Goal: Find specific page/section: Find specific page/section

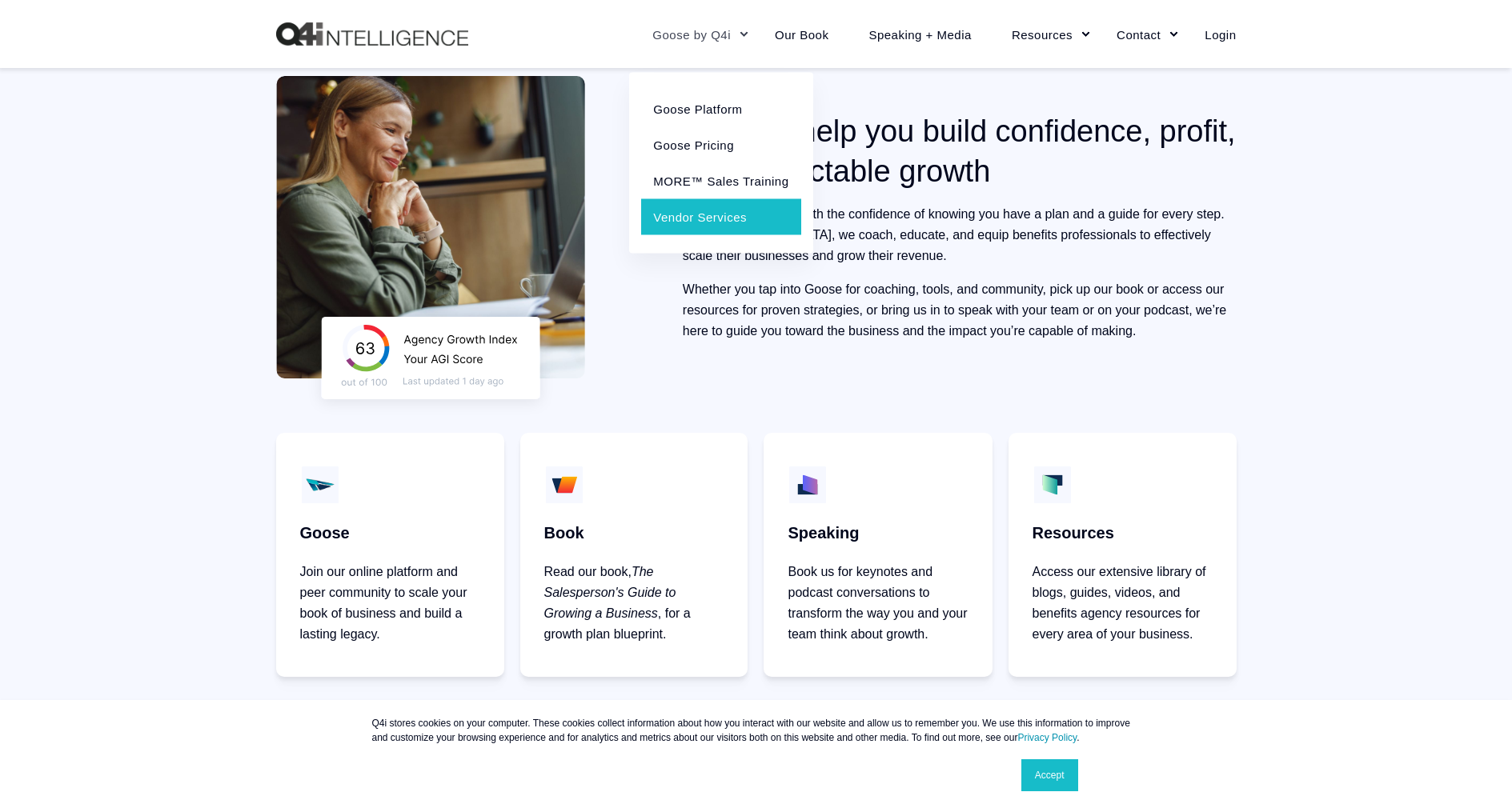
scroll to position [706, 0]
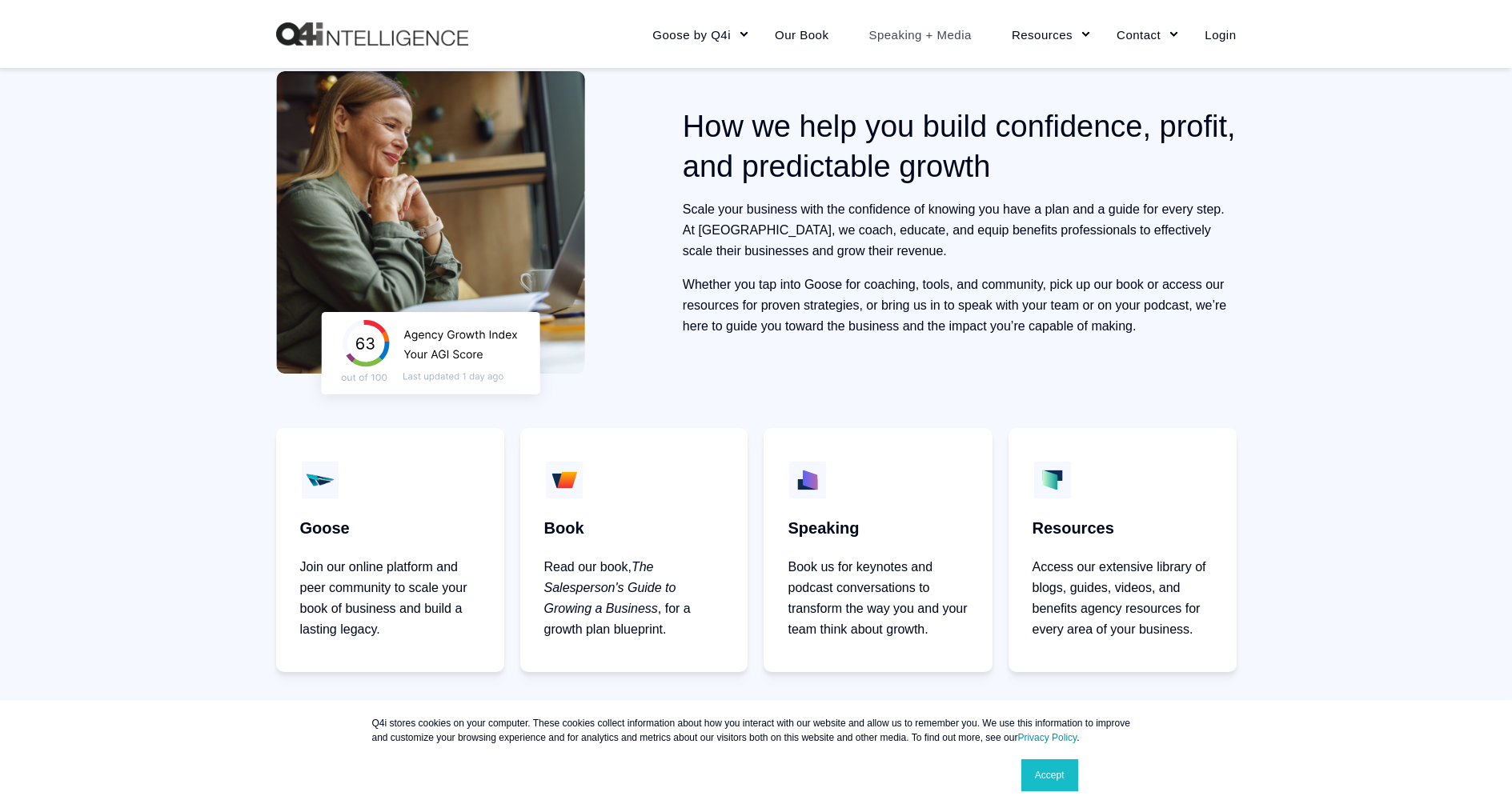
click at [899, 41] on link "Speaking + Media" at bounding box center [919, 34] width 143 height 70
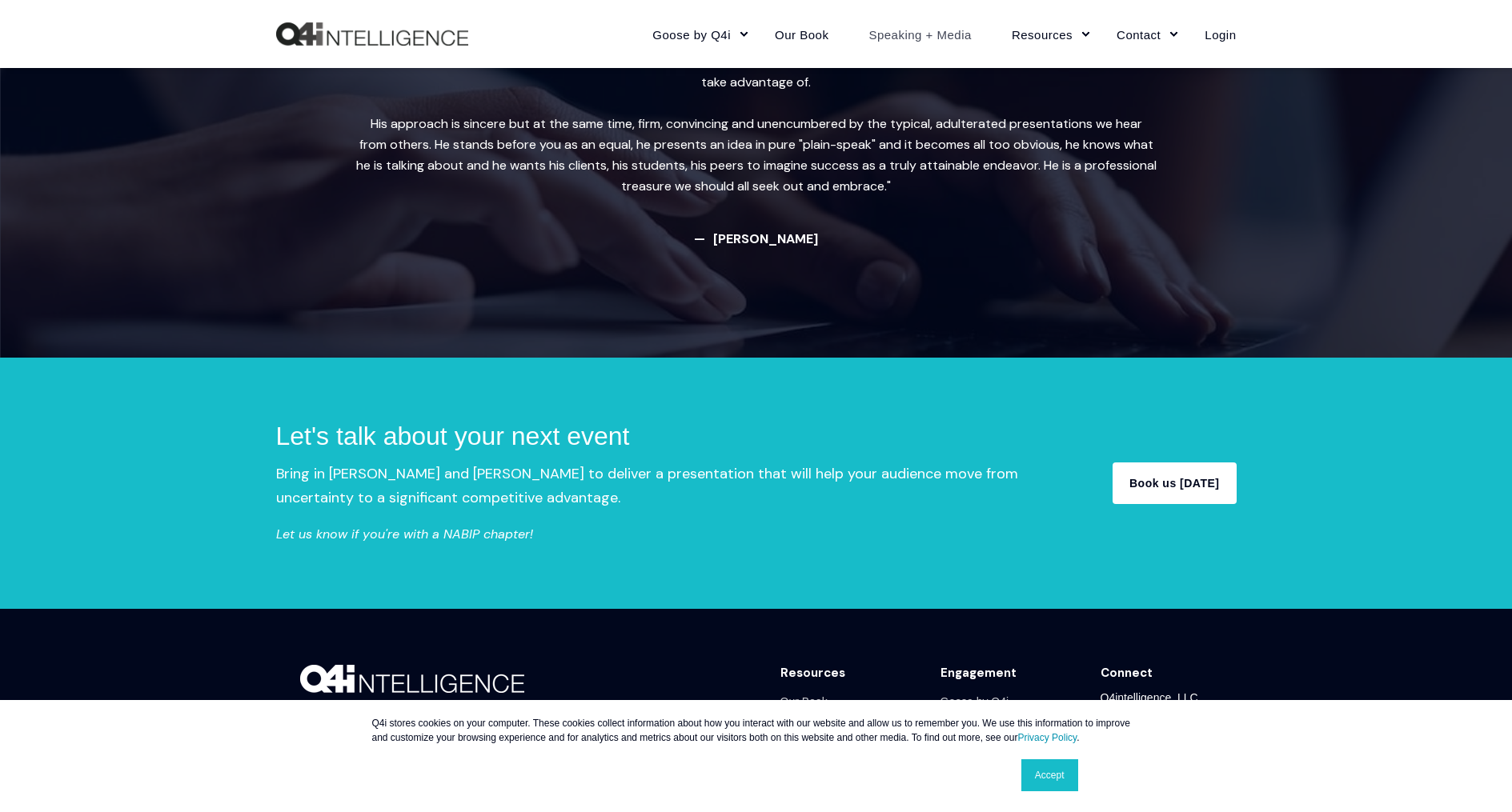
scroll to position [2813, 0]
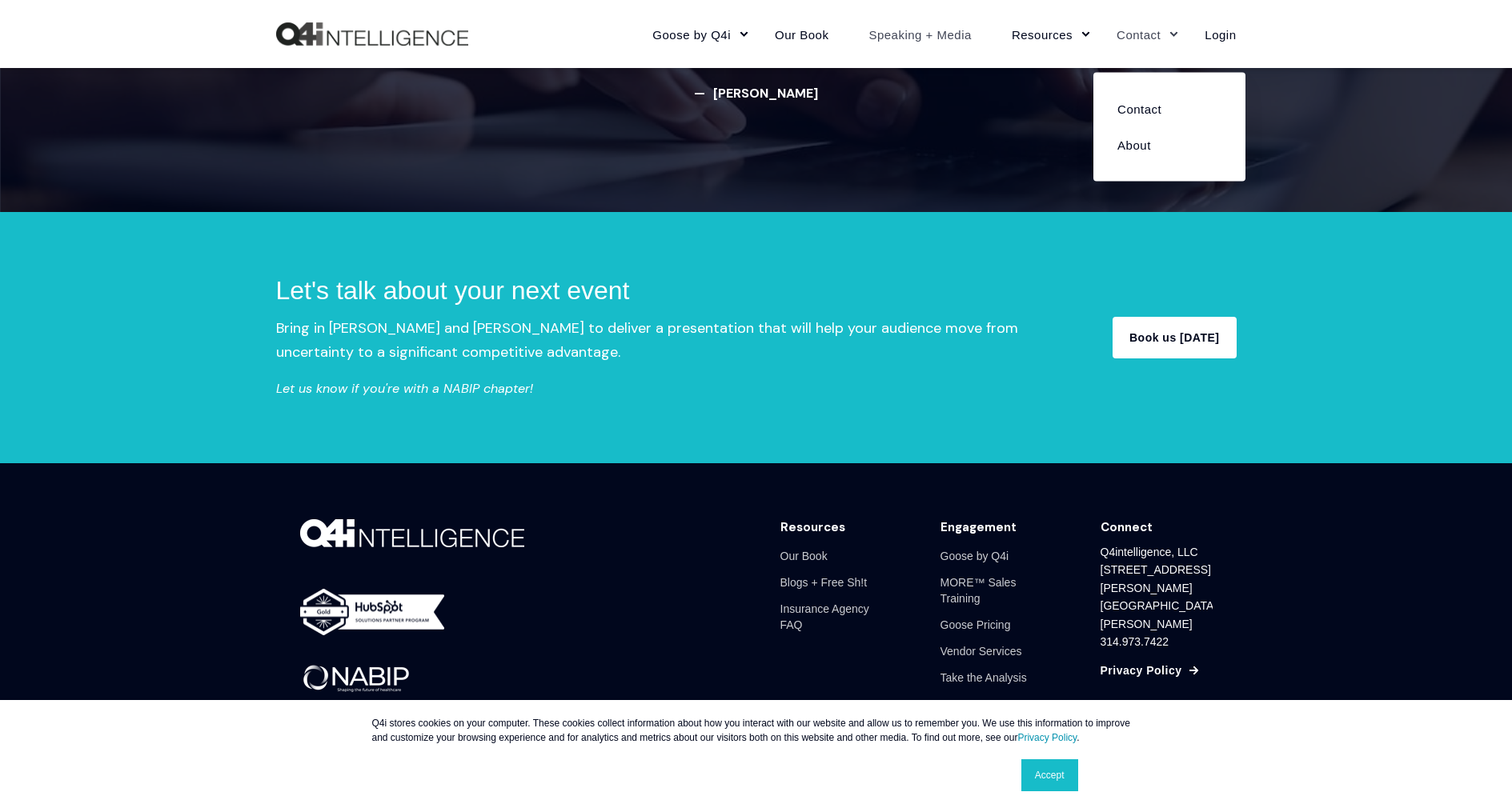
click at [1131, 36] on link "Contact" at bounding box center [1140, 34] width 88 height 70
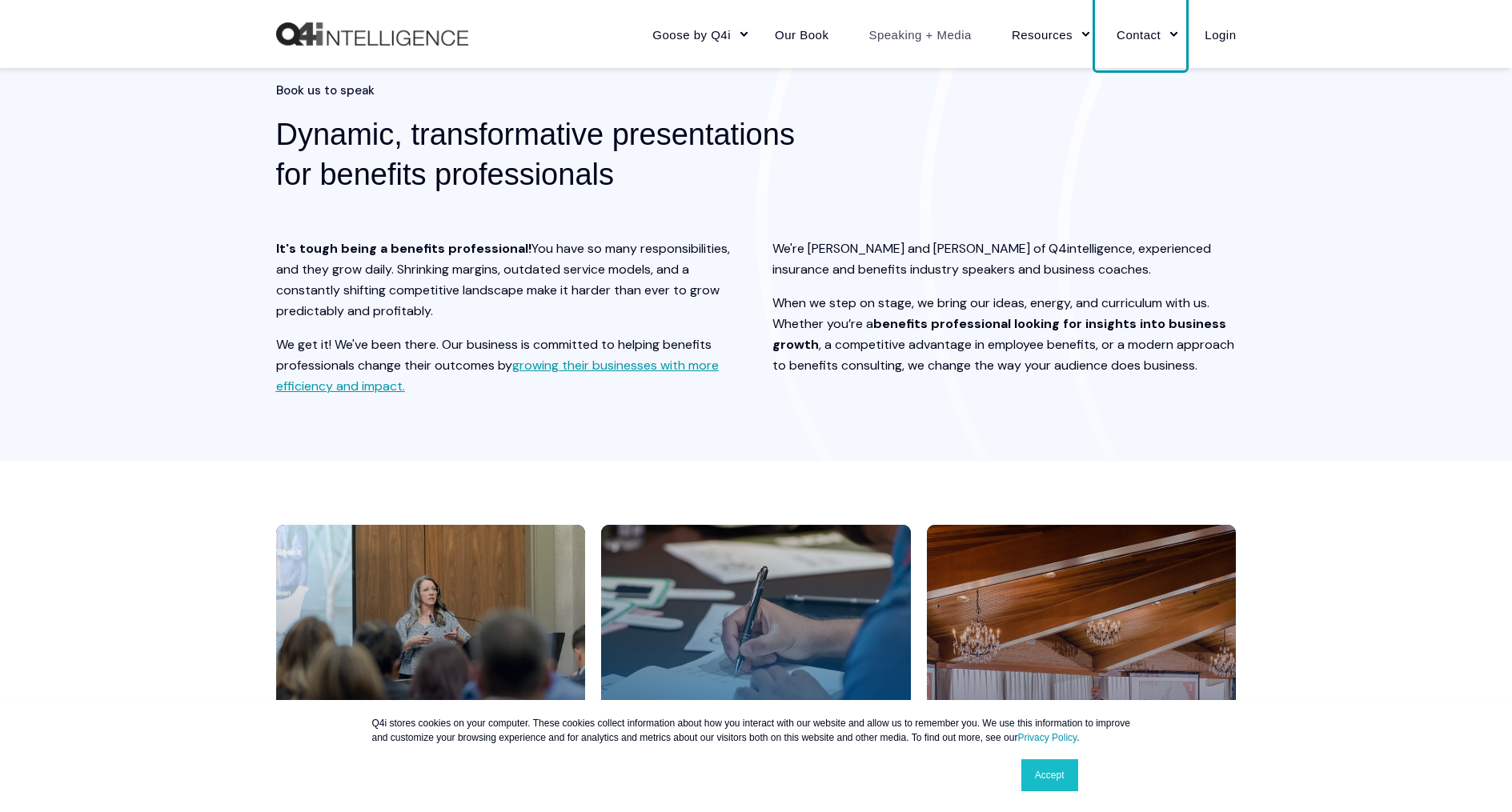
scroll to position [0, 0]
